Goal: Information Seeking & Learning: Learn about a topic

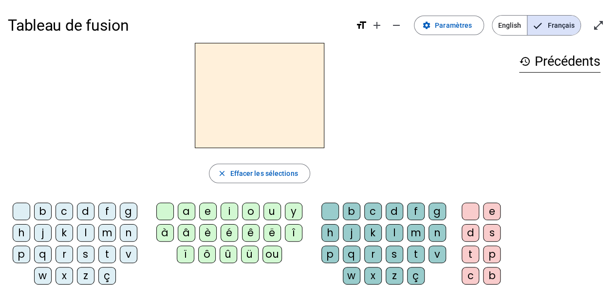
click at [105, 233] on div "m" at bounding box center [107, 233] width 18 height 18
click at [203, 210] on div "e" at bounding box center [208, 211] width 18 height 18
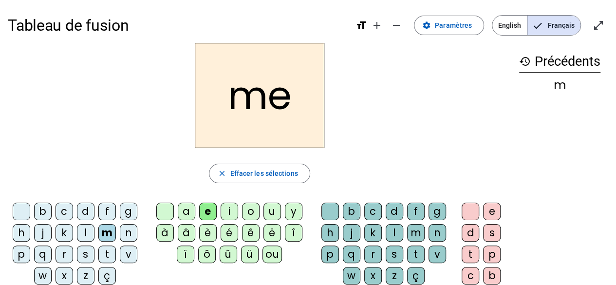
click at [348, 215] on div "b" at bounding box center [352, 211] width 18 height 18
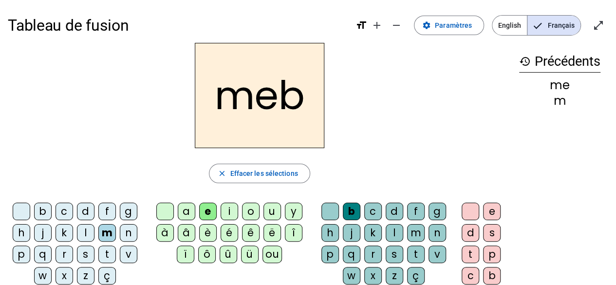
click at [374, 229] on div "k" at bounding box center [373, 233] width 18 height 18
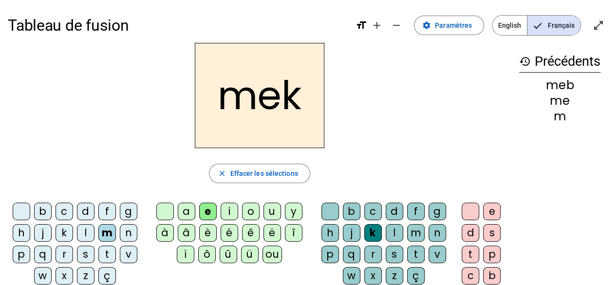
click at [231, 212] on div "i" at bounding box center [229, 211] width 18 height 18
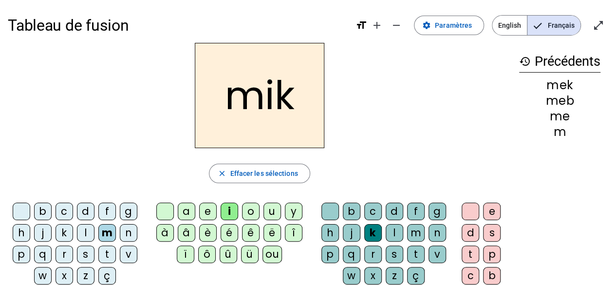
click at [128, 256] on div "v" at bounding box center [129, 254] width 18 height 18
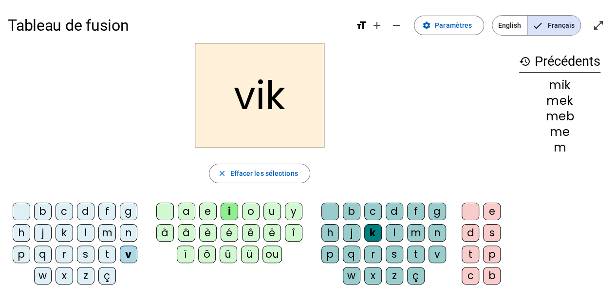
click at [187, 212] on div "a" at bounding box center [187, 211] width 18 height 18
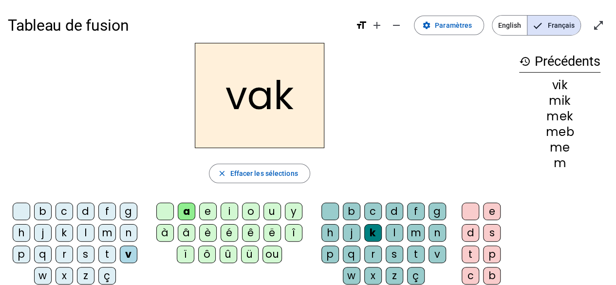
click at [110, 210] on div "f" at bounding box center [107, 211] width 18 height 18
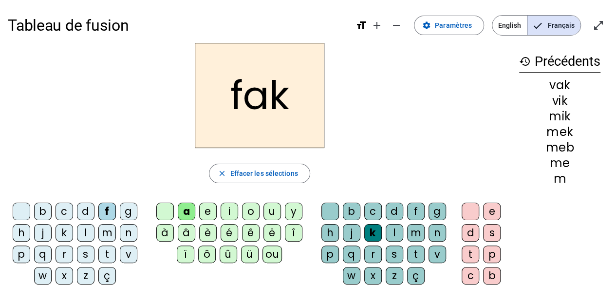
click at [221, 210] on div "i" at bounding box center [229, 211] width 18 height 18
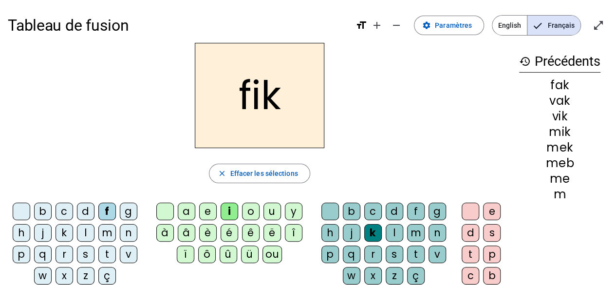
click at [248, 211] on div "o" at bounding box center [251, 211] width 18 height 18
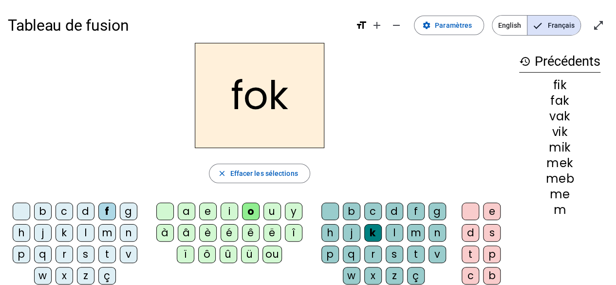
click at [385, 211] on div "d" at bounding box center [394, 211] width 18 height 18
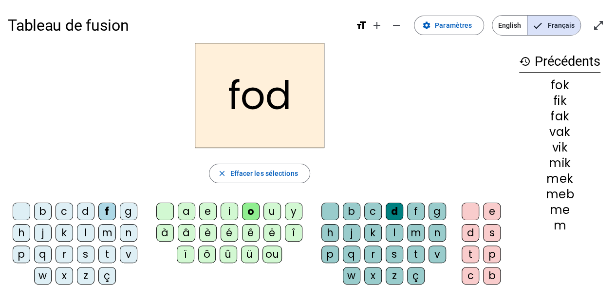
click at [267, 210] on div "u" at bounding box center [272, 211] width 18 height 18
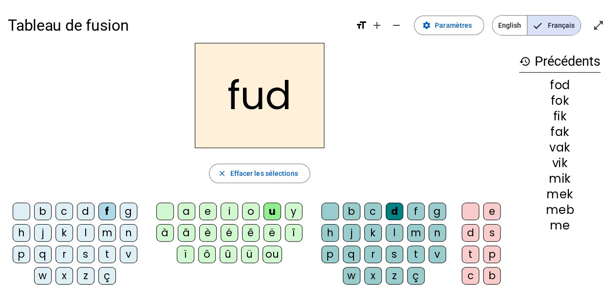
click at [387, 228] on div "l" at bounding box center [394, 233] width 18 height 18
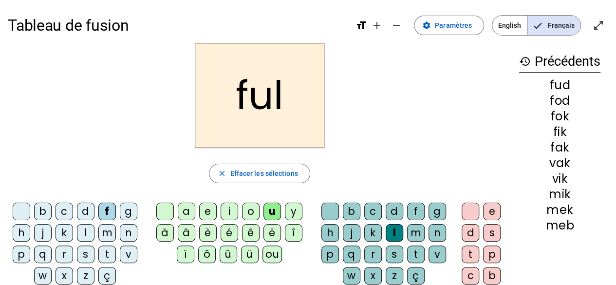
drag, startPoint x: 189, startPoint y: 209, endPoint x: 206, endPoint y: 209, distance: 17.5
click at [189, 209] on div "a" at bounding box center [187, 211] width 18 height 18
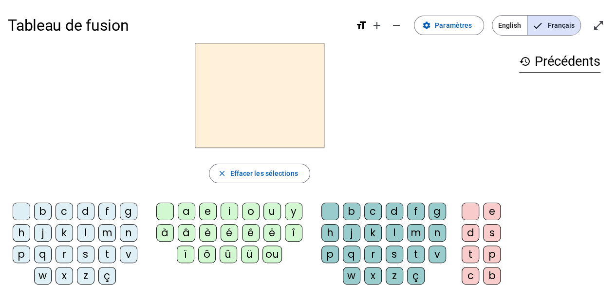
click at [85, 252] on div "s" at bounding box center [86, 254] width 18 height 18
click at [206, 211] on div "e" at bounding box center [208, 211] width 18 height 18
click at [83, 207] on div "d" at bounding box center [86, 211] width 18 height 18
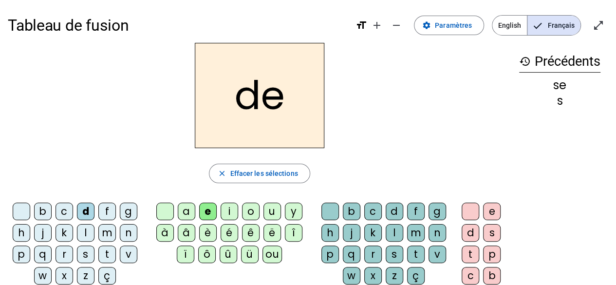
click at [105, 212] on div "f" at bounding box center [107, 211] width 18 height 18
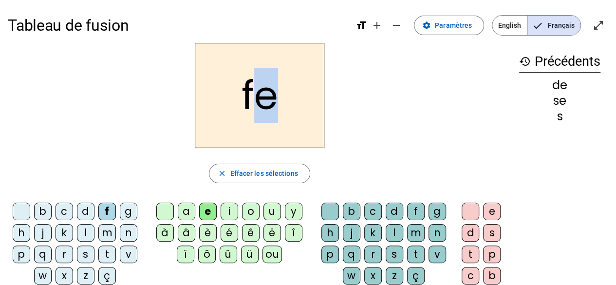
drag, startPoint x: 268, startPoint y: 103, endPoint x: 260, endPoint y: 103, distance: 7.3
click at [260, 103] on h2 "fe" at bounding box center [259, 95] width 129 height 105
click at [259, 104] on h2 "fe" at bounding box center [259, 95] width 129 height 105
click at [188, 213] on div "a" at bounding box center [187, 211] width 18 height 18
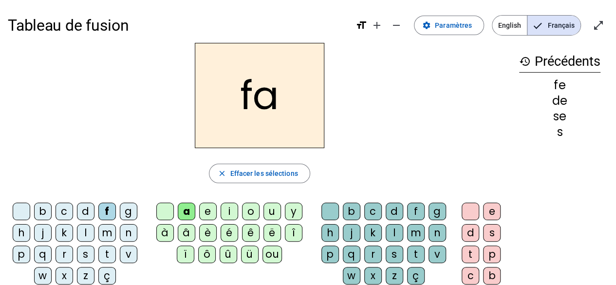
click at [124, 230] on div "n" at bounding box center [129, 233] width 18 height 18
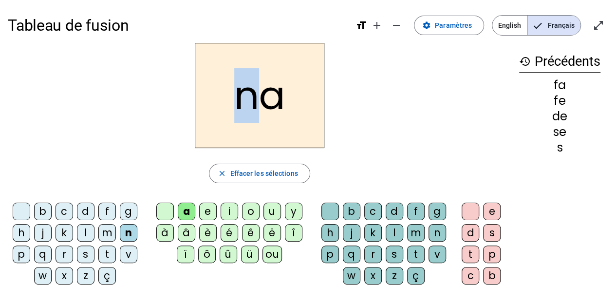
drag, startPoint x: 236, startPoint y: 97, endPoint x: 247, endPoint y: 97, distance: 10.7
click at [247, 97] on h2 "na" at bounding box center [259, 95] width 129 height 105
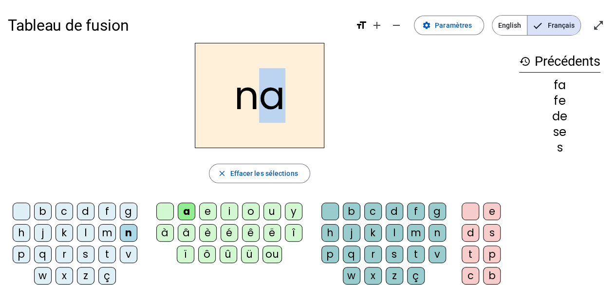
drag, startPoint x: 276, startPoint y: 98, endPoint x: 268, endPoint y: 97, distance: 8.3
click at [268, 97] on h2 "na" at bounding box center [259, 95] width 129 height 105
click at [249, 100] on h2 "na" at bounding box center [259, 95] width 129 height 105
click at [127, 254] on div "v" at bounding box center [129, 254] width 18 height 18
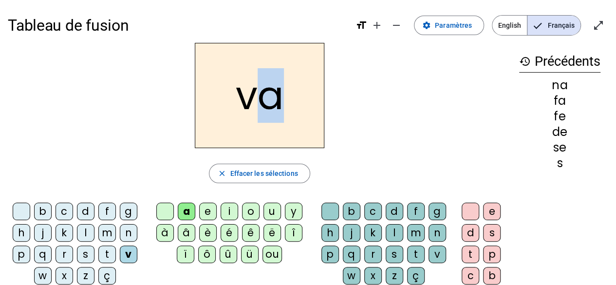
drag, startPoint x: 263, startPoint y: 107, endPoint x: 280, endPoint y: 105, distance: 17.6
click at [280, 105] on h2 "va" at bounding box center [259, 95] width 129 height 105
click at [276, 105] on h2 "va" at bounding box center [259, 95] width 129 height 105
click at [250, 210] on div "o" at bounding box center [251, 211] width 18 height 18
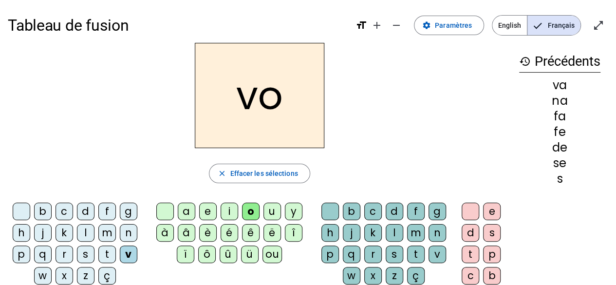
click at [40, 233] on div "j" at bounding box center [43, 233] width 18 height 18
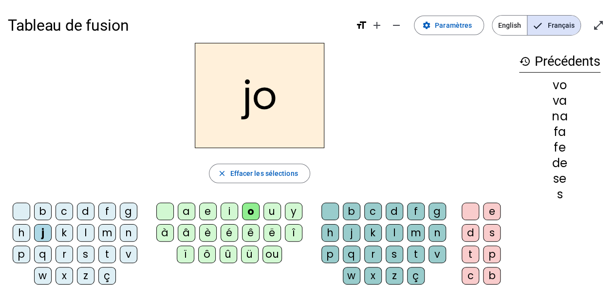
click at [23, 254] on div "p" at bounding box center [22, 254] width 18 height 18
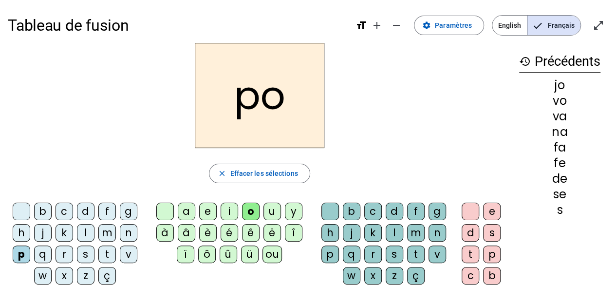
click at [277, 213] on div "u" at bounding box center [272, 211] width 18 height 18
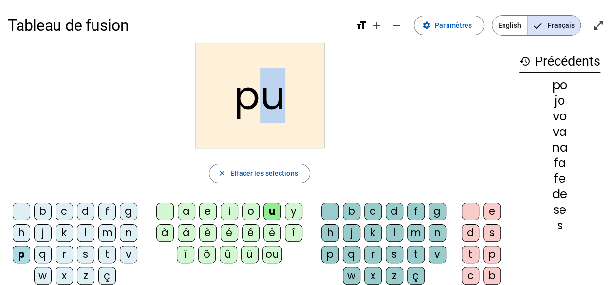
drag, startPoint x: 279, startPoint y: 103, endPoint x: 265, endPoint y: 104, distance: 14.1
click at [265, 104] on h2 "pu" at bounding box center [259, 95] width 129 height 105
click at [261, 112] on h2 "pu" at bounding box center [259, 95] width 129 height 105
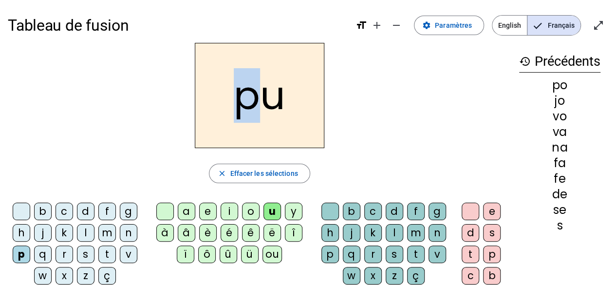
drag, startPoint x: 236, startPoint y: 105, endPoint x: 247, endPoint y: 102, distance: 11.1
click at [247, 102] on h2 "pu" at bounding box center [259, 95] width 129 height 105
click at [262, 98] on h2 "pu" at bounding box center [259, 95] width 129 height 105
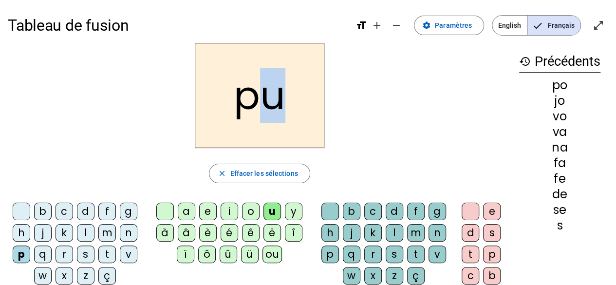
drag, startPoint x: 269, startPoint y: 97, endPoint x: 287, endPoint y: 97, distance: 18.5
click at [287, 97] on h2 "pu" at bounding box center [259, 95] width 129 height 105
click at [278, 98] on h2 "pu" at bounding box center [259, 95] width 129 height 105
click at [66, 212] on div "c" at bounding box center [64, 211] width 18 height 18
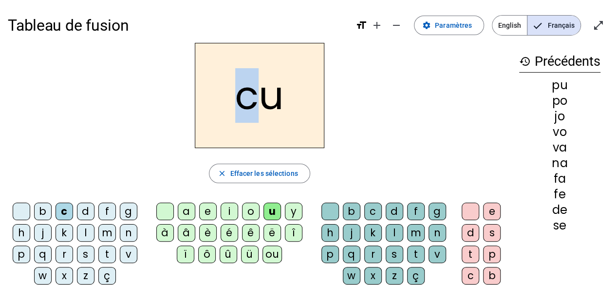
drag, startPoint x: 239, startPoint y: 102, endPoint x: 248, endPoint y: 102, distance: 8.8
click at [248, 102] on h2 "cu" at bounding box center [259, 95] width 129 height 105
click at [271, 100] on h2 "cu" at bounding box center [259, 95] width 129 height 105
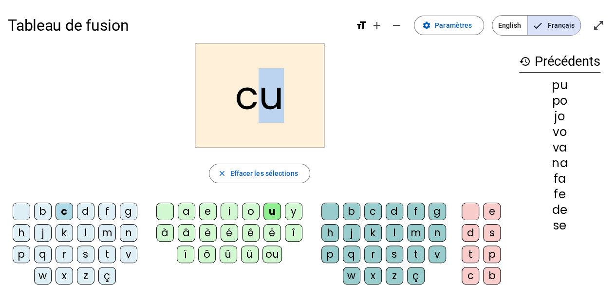
drag, startPoint x: 269, startPoint y: 102, endPoint x: 284, endPoint y: 103, distance: 15.6
click at [284, 103] on h2 "cu" at bounding box center [259, 95] width 129 height 105
click at [276, 103] on h2 "cu" at bounding box center [259, 95] width 129 height 105
drag, startPoint x: 108, startPoint y: 254, endPoint x: 135, endPoint y: 218, distance: 45.5
click at [108, 254] on div "t" at bounding box center [107, 254] width 18 height 18
